Goal: Task Accomplishment & Management: Use online tool/utility

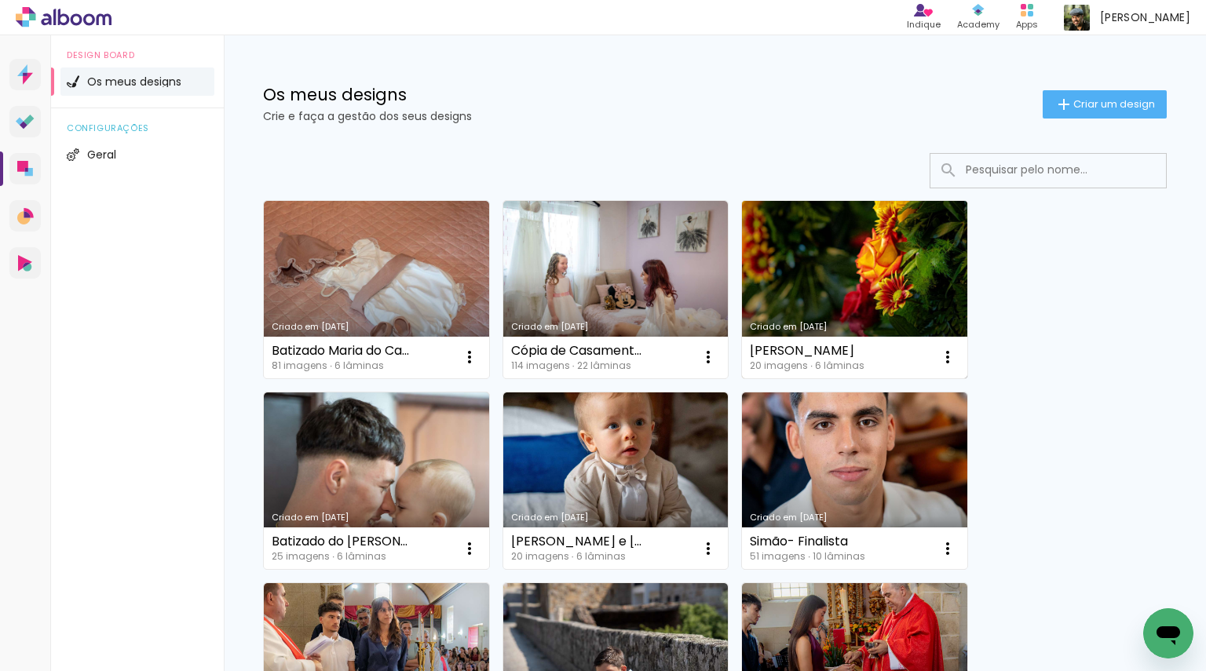
click at [864, 285] on link "Criado em 06/10/25" at bounding box center [854, 289] width 225 height 177
